Goal: Task Accomplishment & Management: Use online tool/utility

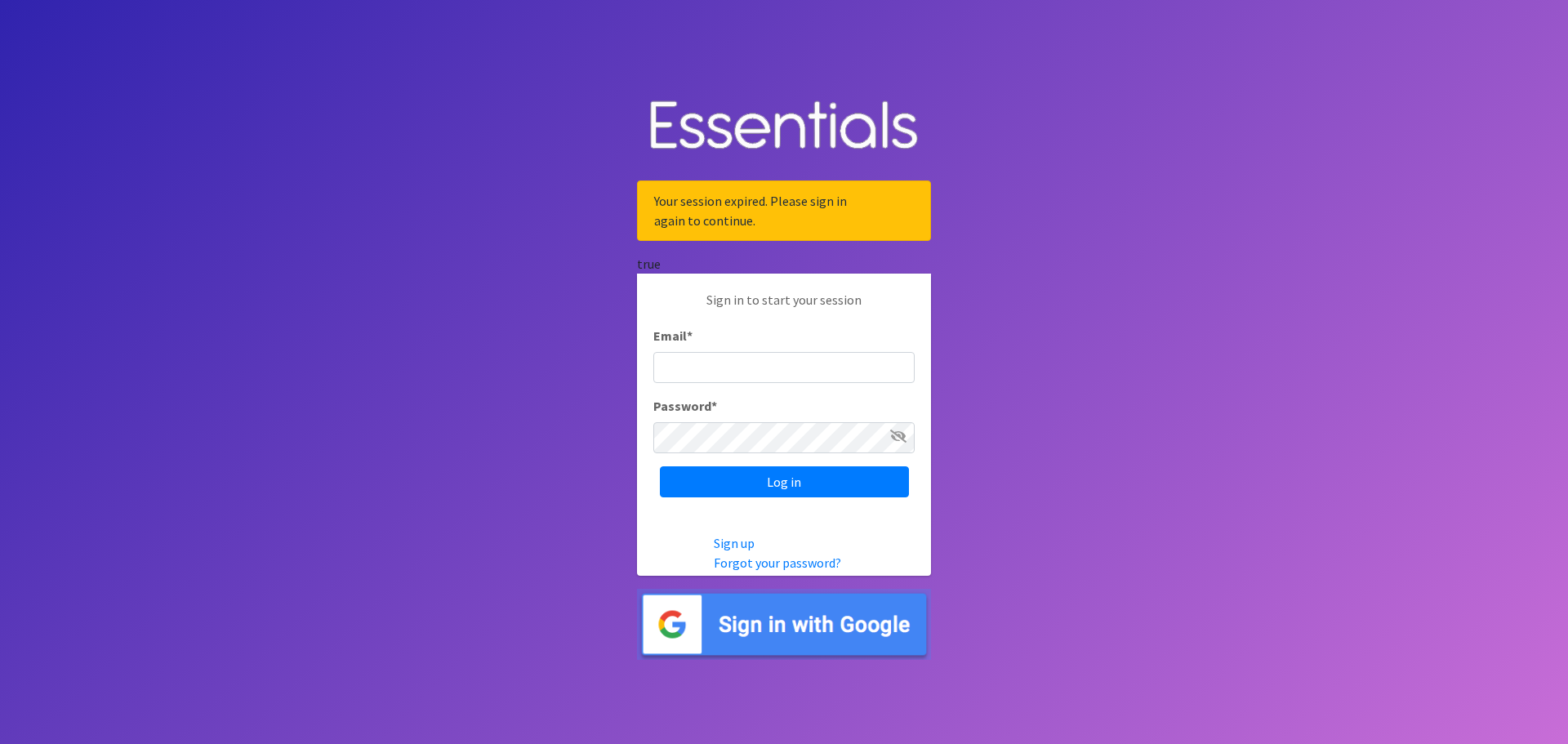
click at [747, 371] on input "Email *" at bounding box center [784, 367] width 261 height 31
type input "[PERSON_NAME][EMAIL_ADDRESS][PERSON_NAME][DOMAIN_NAME]"
click at [660, 467] on input "Log in" at bounding box center [784, 482] width 249 height 31
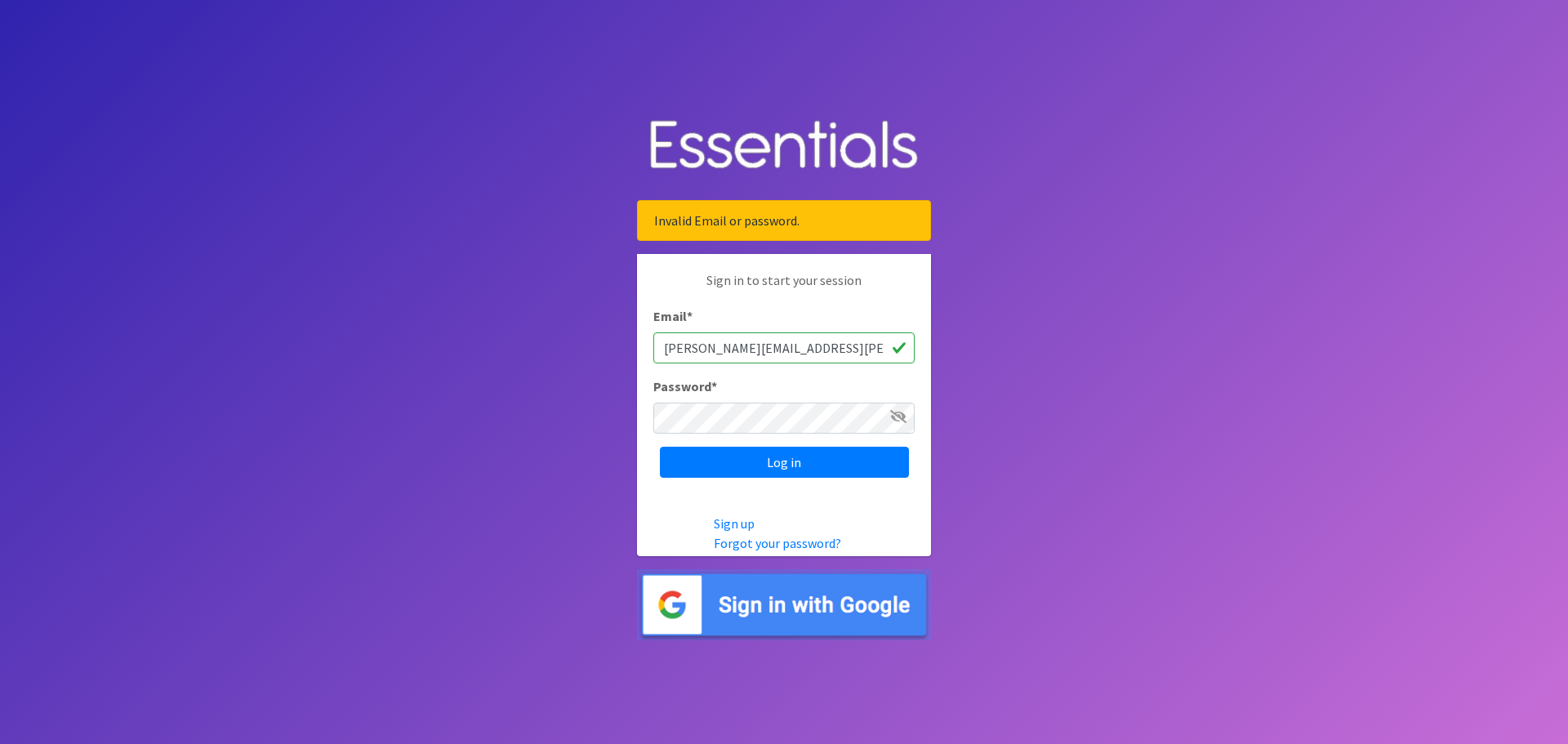
click at [897, 411] on icon at bounding box center [899, 417] width 17 height 13
click at [897, 411] on icon at bounding box center [900, 417] width 15 height 13
click at [854, 465] on input "Log in" at bounding box center [784, 462] width 249 height 31
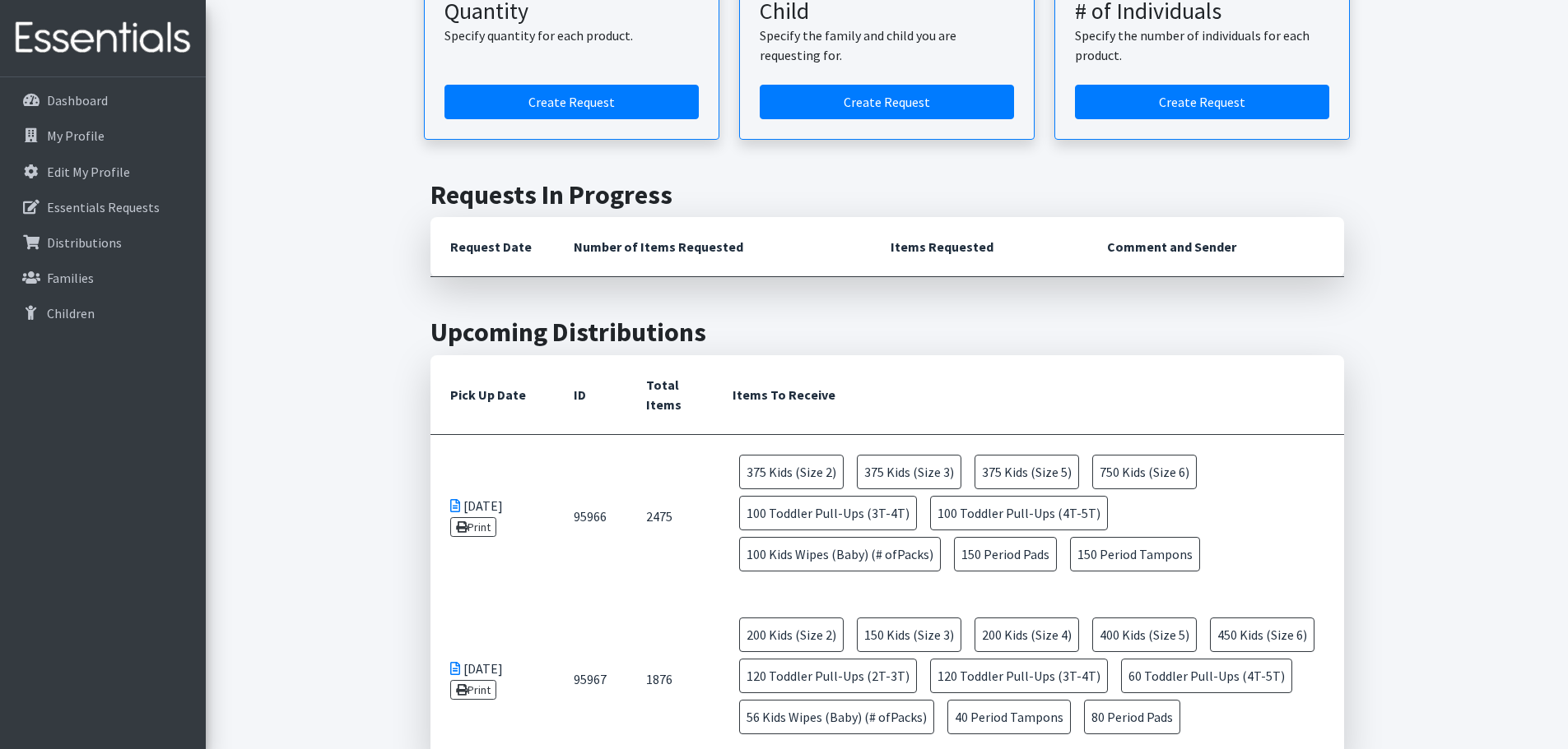
scroll to position [329, 0]
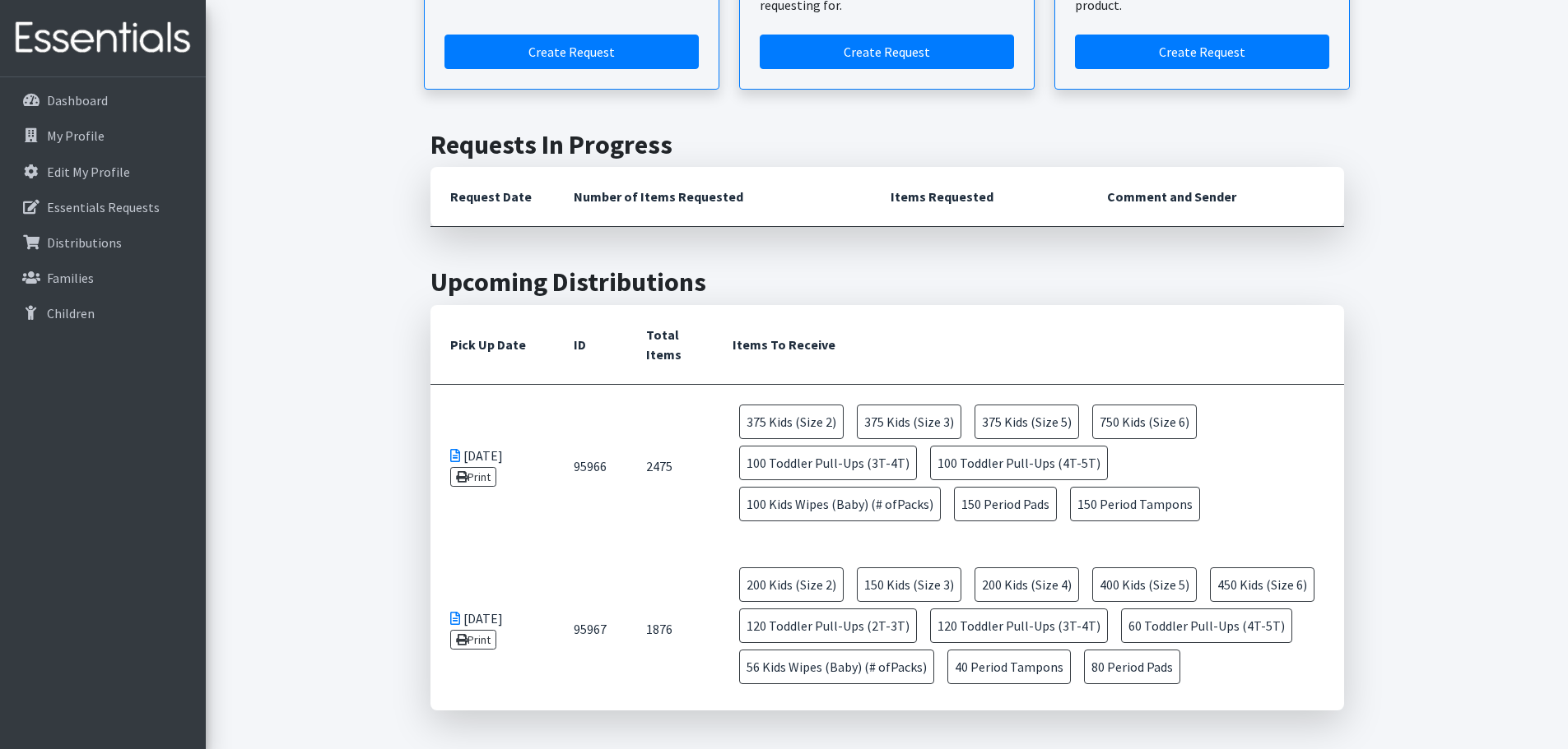
click at [490, 480] on link "Print" at bounding box center [474, 478] width 47 height 20
click at [485, 635] on link "Print" at bounding box center [474, 640] width 47 height 20
